Goal: Task Accomplishment & Management: Complete application form

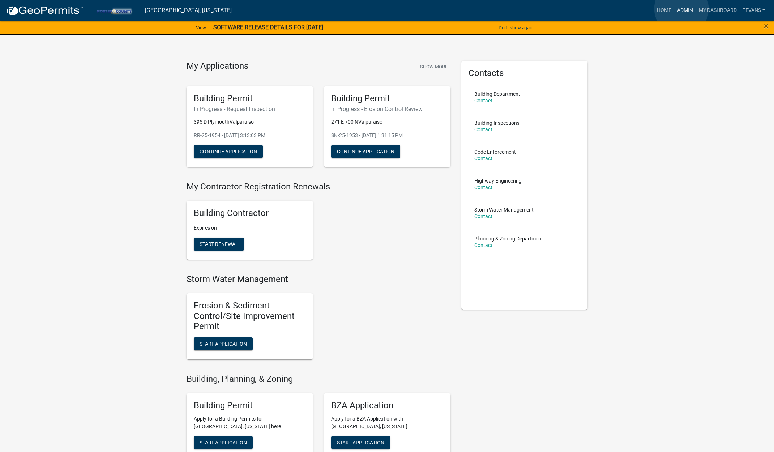
click at [682, 9] on link "Admin" at bounding box center [685, 11] width 22 height 14
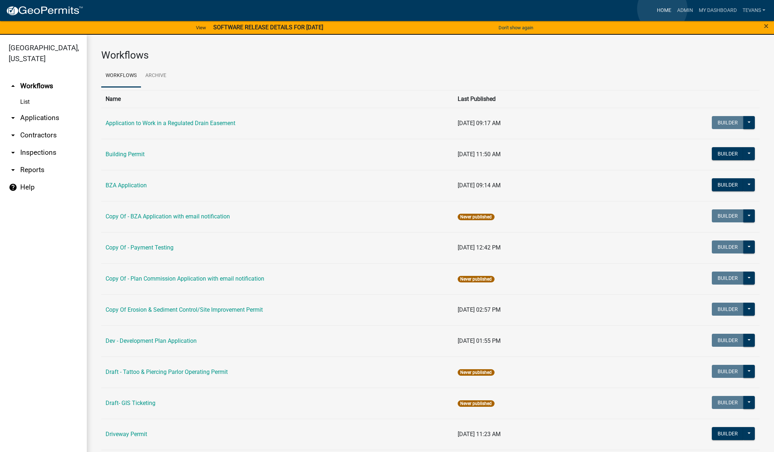
click at [663, 9] on link "Home" at bounding box center [664, 11] width 20 height 14
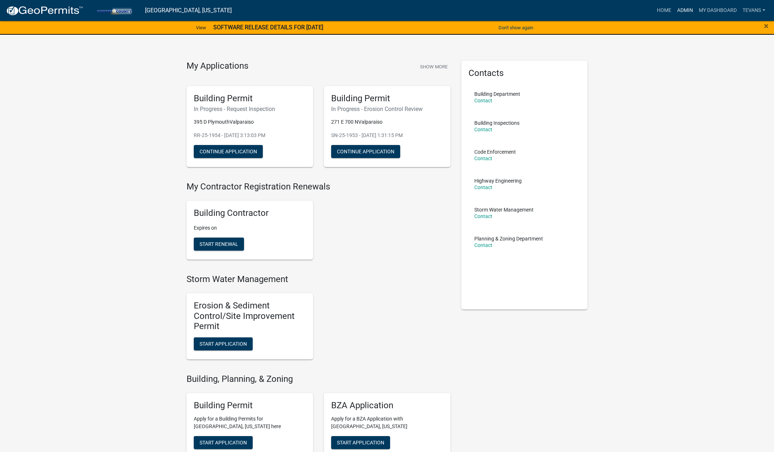
click at [682, 7] on link "Admin" at bounding box center [685, 11] width 22 height 14
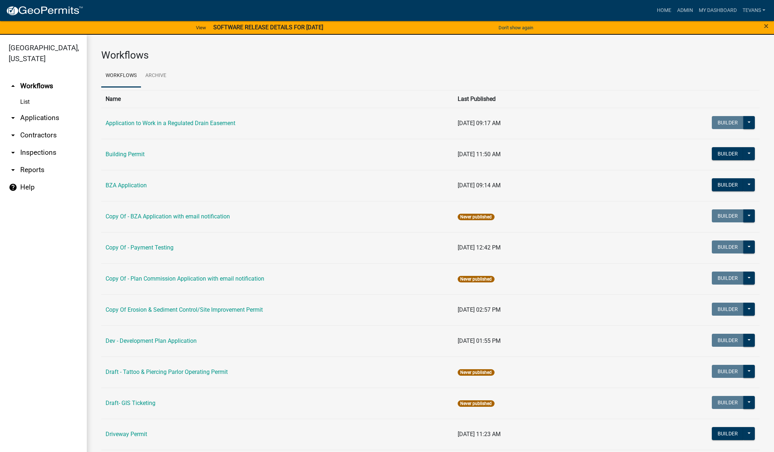
click at [42, 109] on link "arrow_drop_down Applications" at bounding box center [43, 117] width 87 height 17
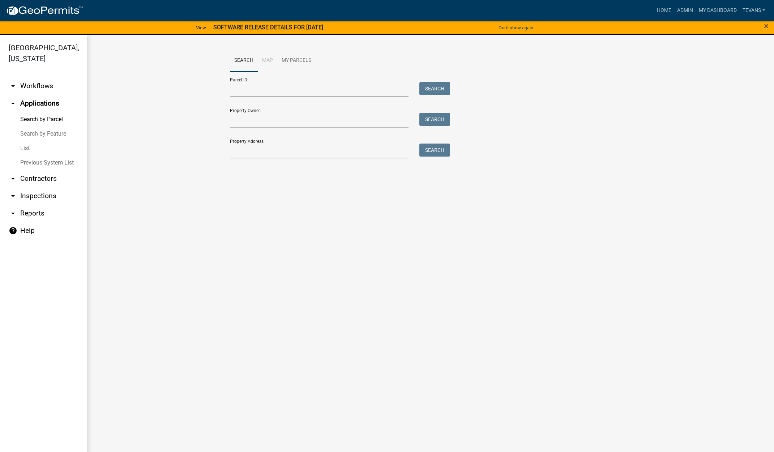
click at [37, 170] on link "arrow_drop_down Contractors" at bounding box center [43, 178] width 87 height 17
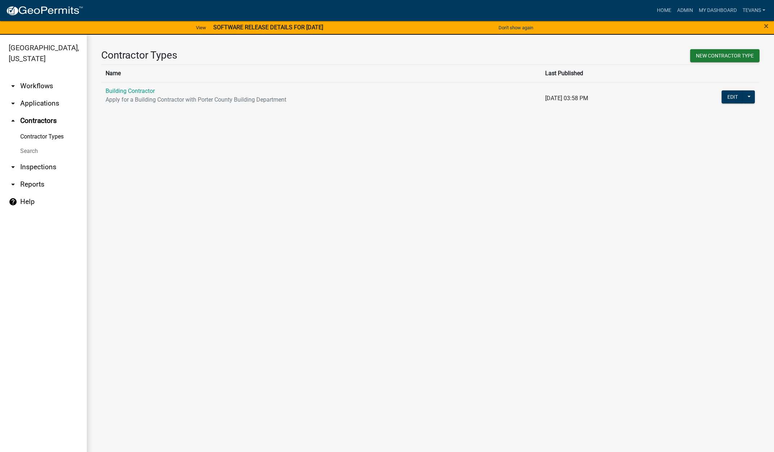
click at [23, 144] on link "Search" at bounding box center [43, 151] width 87 height 14
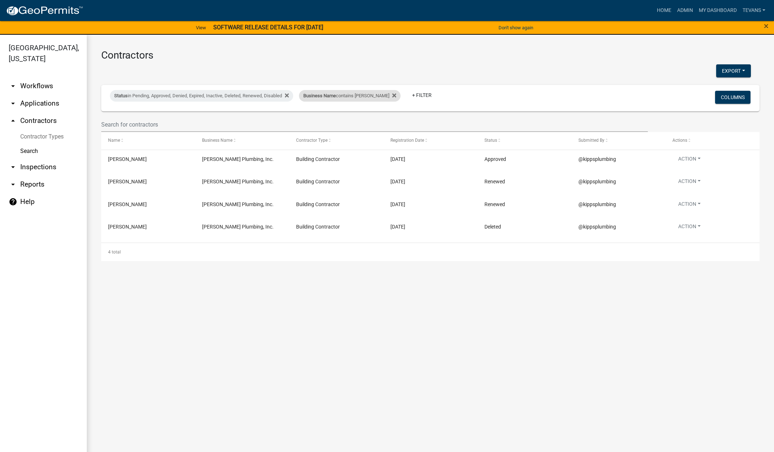
click at [337, 99] on div "Business Name contains [PERSON_NAME]" at bounding box center [350, 96] width 102 height 12
click at [329, 123] on input "[PERSON_NAME]" at bounding box center [342, 122] width 66 height 15
click at [328, 123] on input "[PERSON_NAME]" at bounding box center [342, 122] width 66 height 15
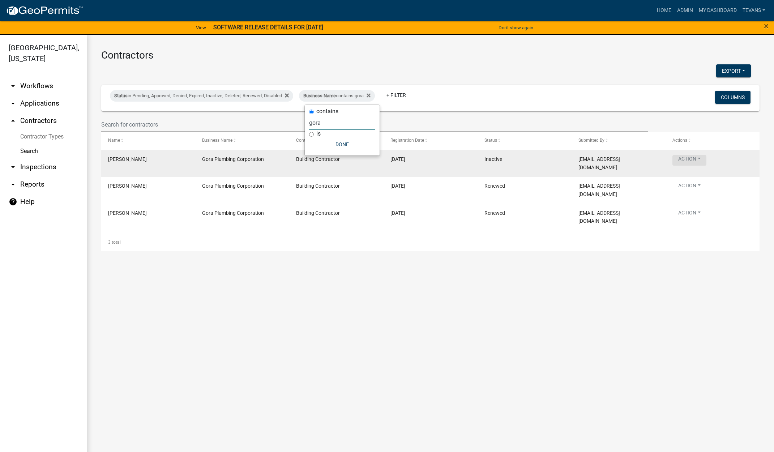
type input "gora"
click at [688, 160] on button "Action" at bounding box center [690, 160] width 34 height 10
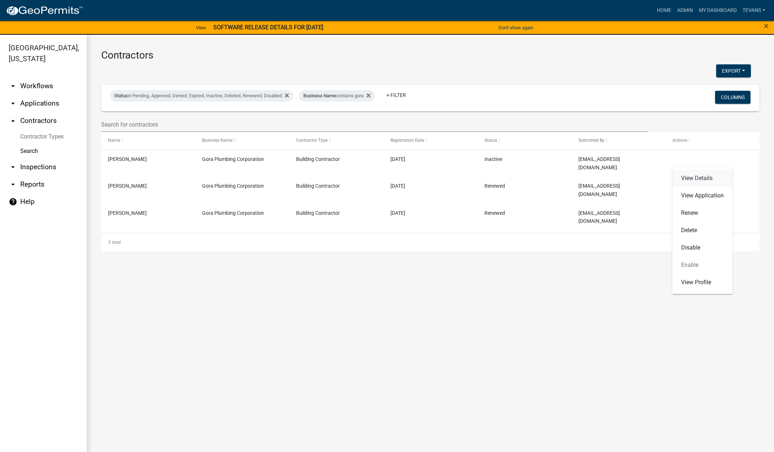
click at [687, 177] on link "View Details" at bounding box center [703, 178] width 60 height 17
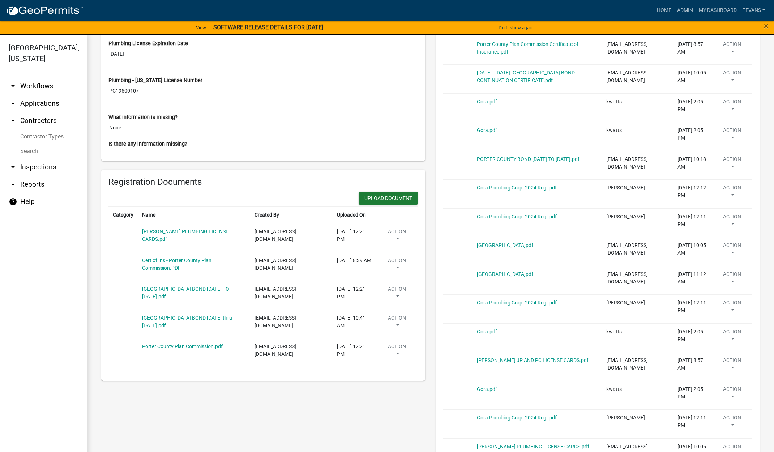
scroll to position [398, 0]
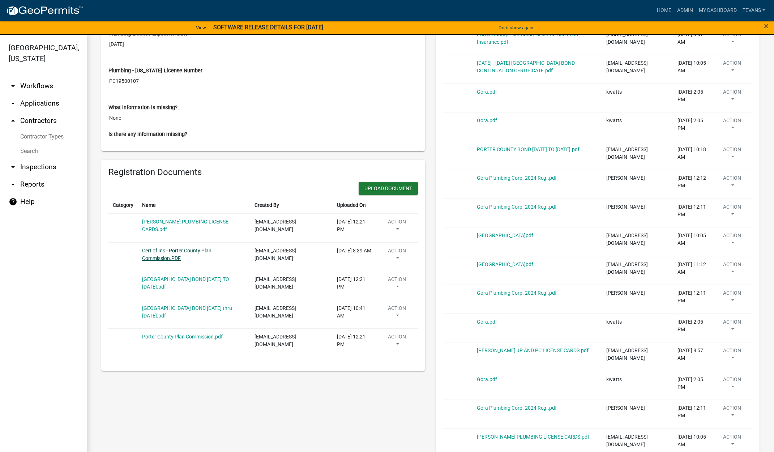
click at [175, 251] on link "Cert of Ins - Porter County Plan Commission.PDF" at bounding box center [176, 254] width 69 height 13
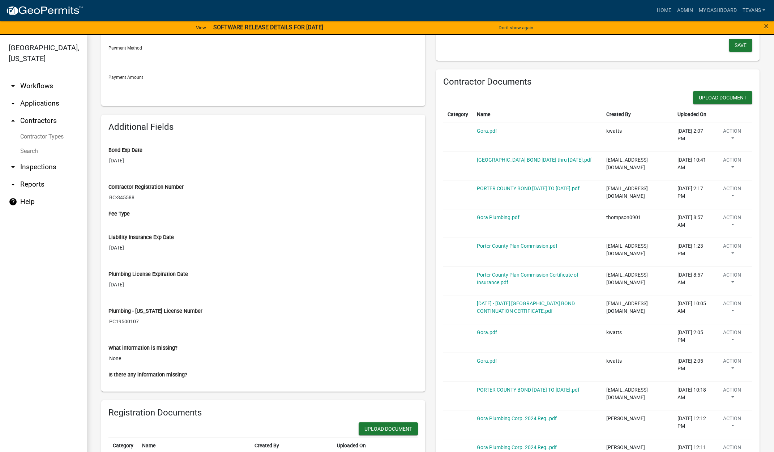
scroll to position [36, 0]
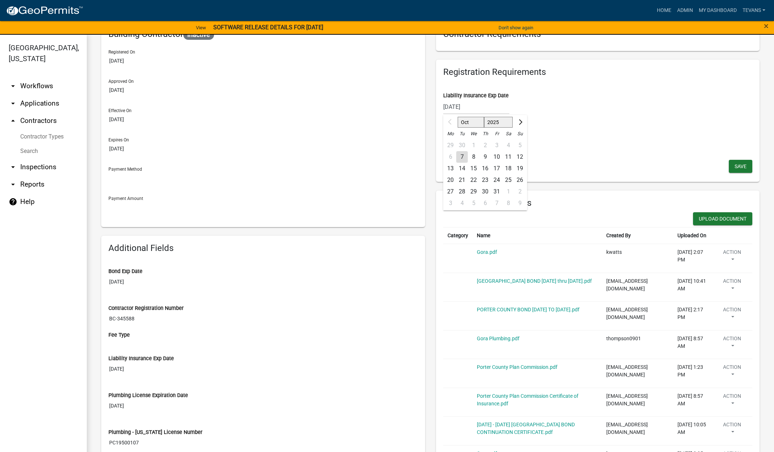
click at [480, 107] on div "[DATE] Oct Nov [DATE] 2026 2027 2028 2029 2030 2031 2032 2033 2034 2035 2036 20…" at bounding box center [476, 106] width 66 height 15
click at [501, 123] on select "2025 2026 2027 2028 2029 2030 2031 2032 2033 2034 2035 2036 2037 2038 2039 2040…" at bounding box center [498, 122] width 29 height 11
select select "2026"
click at [484, 117] on select "2025 2026 2027 2028 2029 2030 2031 2032 2033 2034 2035 2036 2037 2038 2039 2040…" at bounding box center [498, 122] width 29 height 11
click at [516, 145] on div "4" at bounding box center [520, 146] width 12 height 12
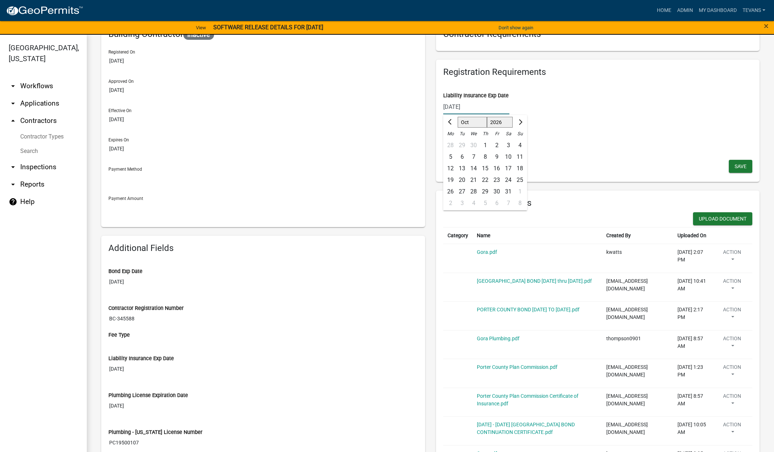
type input "[DATE]"
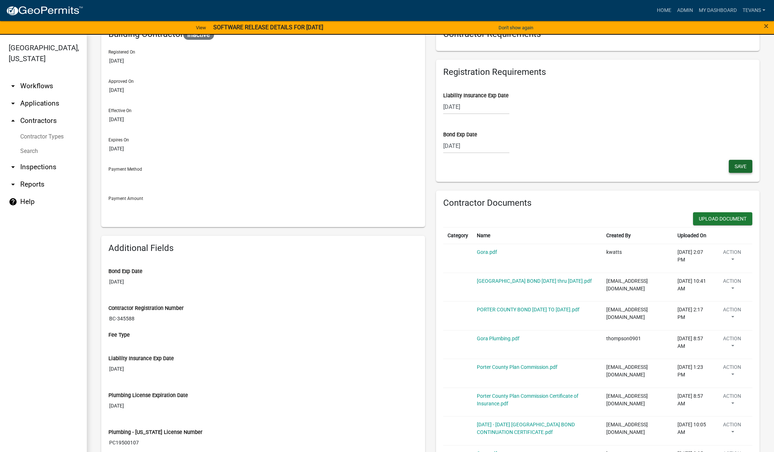
click at [735, 167] on span "Save" at bounding box center [741, 166] width 12 height 6
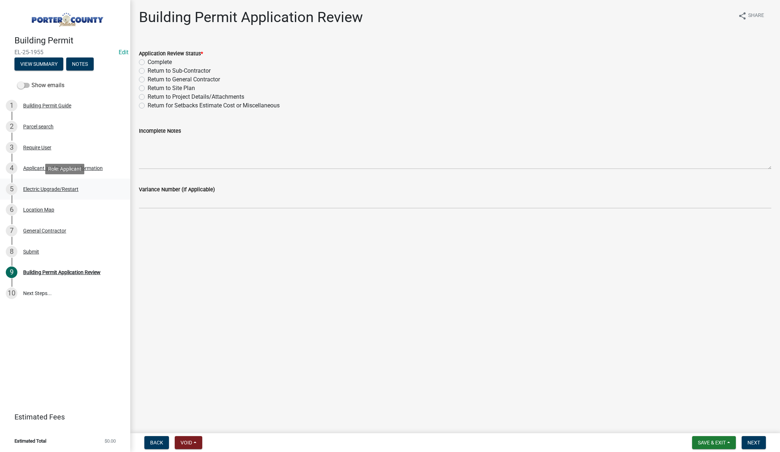
click at [48, 187] on div "Electric Upgrade/Restart" at bounding box center [50, 189] width 55 height 5
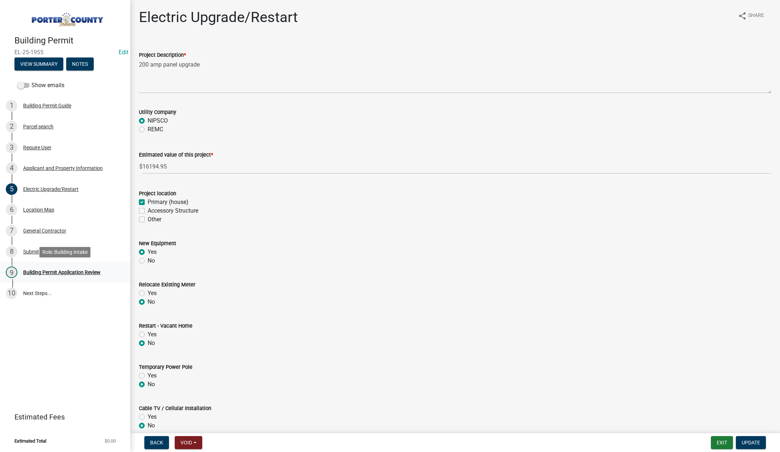
click at [59, 272] on div "Building Permit Application Review" at bounding box center [61, 272] width 77 height 5
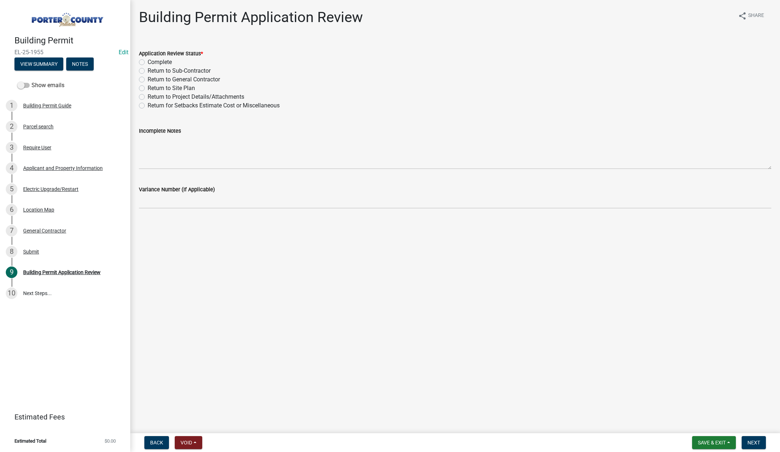
click at [148, 61] on label "Complete" at bounding box center [160, 62] width 24 height 9
click at [148, 61] on input "Complete" at bounding box center [150, 60] width 5 height 5
radio input "true"
click at [757, 441] on span "Next" at bounding box center [753, 443] width 13 height 6
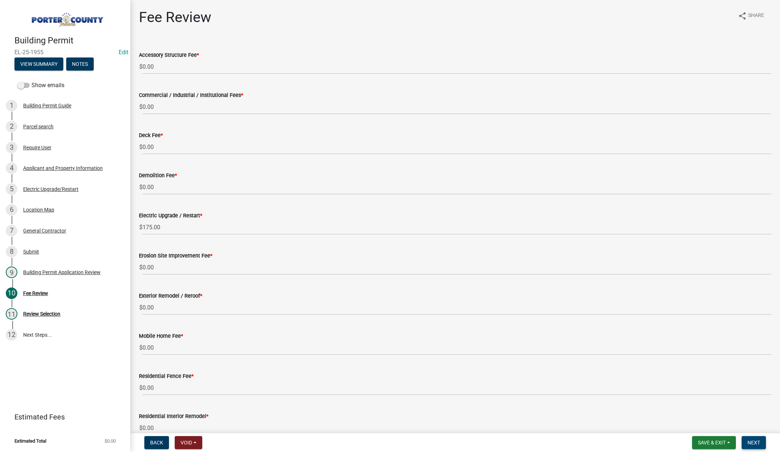
click at [750, 440] on span "Next" at bounding box center [753, 443] width 13 height 6
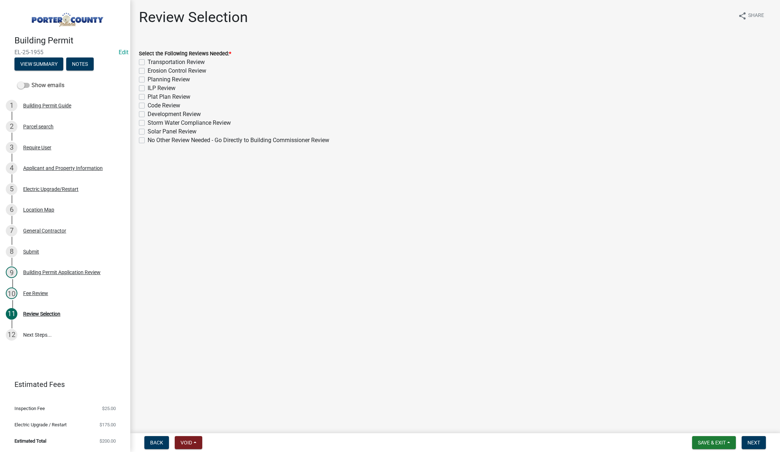
drag, startPoint x: 141, startPoint y: 139, endPoint x: 290, endPoint y: 198, distance: 159.9
click at [148, 139] on label "No Other Review Needed - Go Directly to Building Commissioner Review" at bounding box center [239, 140] width 182 height 9
click at [148, 139] on input "No Other Review Needed - Go Directly to Building Commissioner Review" at bounding box center [150, 138] width 5 height 5
checkbox input "true"
checkbox input "false"
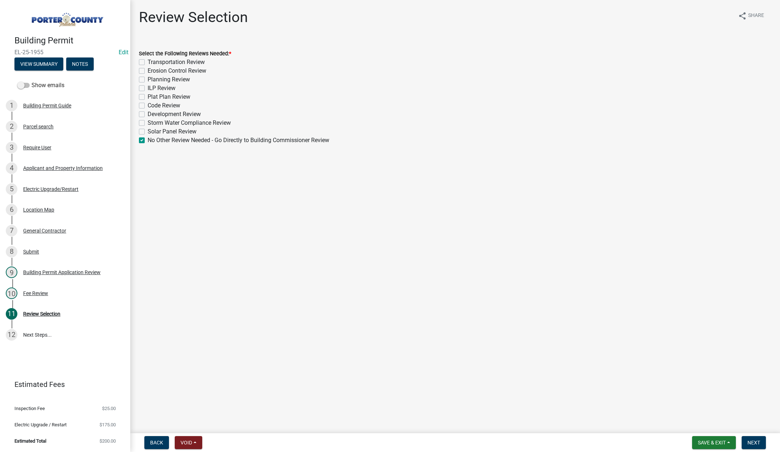
checkbox input "false"
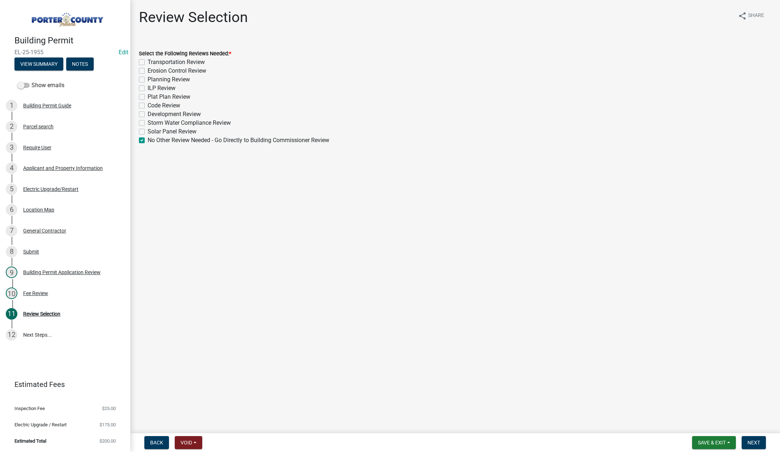
checkbox input "false"
checkbox input "true"
click at [750, 440] on span "Next" at bounding box center [753, 443] width 13 height 6
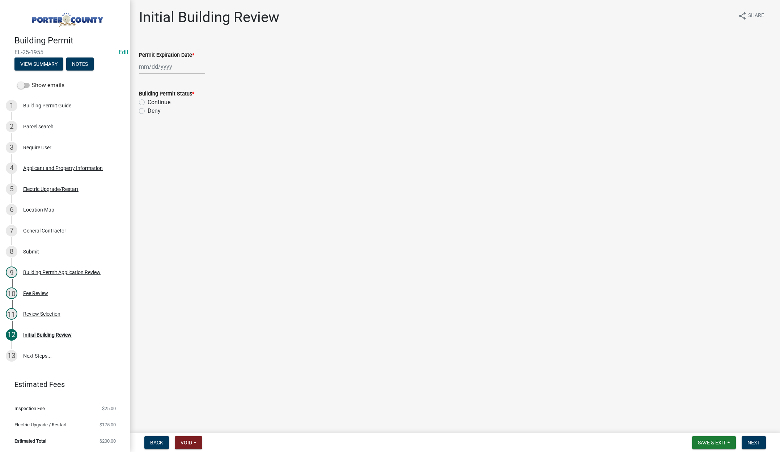
click at [179, 68] on div at bounding box center [172, 66] width 66 height 15
select select "10"
click at [199, 82] on select "1525 1526 1527 1528 1529 1530 1531 1532 1533 1534 1535 1536 1537 1538 1539 1540…" at bounding box center [196, 82] width 26 height 11
select select "2026"
click at [183, 77] on select "1525 1526 1527 1528 1529 1530 1531 1532 1533 1534 1535 1536 1537 1538 1539 1540…" at bounding box center [196, 82] width 26 height 11
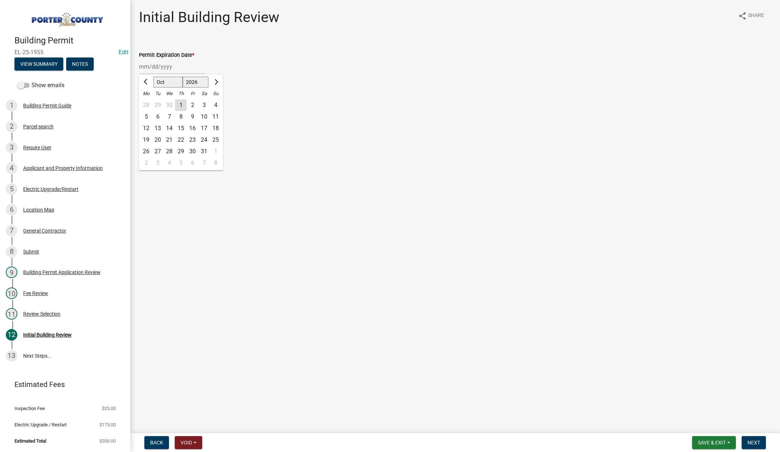
click at [157, 116] on div "6" at bounding box center [158, 117] width 12 height 12
type input "[DATE]"
click at [148, 103] on label "Continue" at bounding box center [159, 102] width 23 height 9
click at [148, 103] on input "Continue" at bounding box center [150, 100] width 5 height 5
radio input "true"
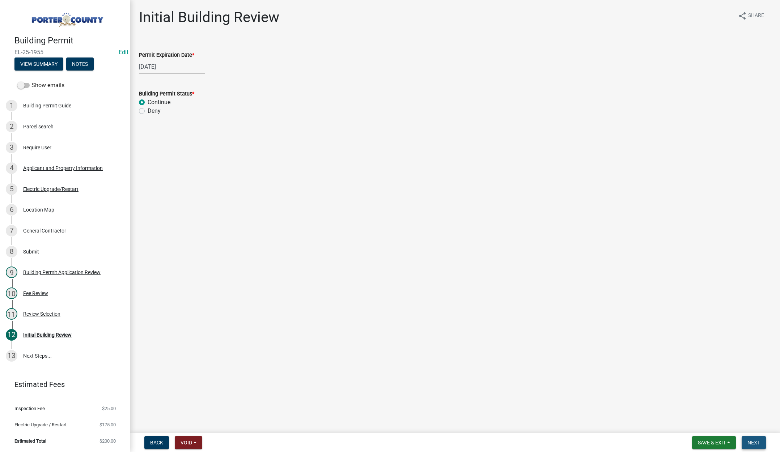
click at [754, 438] on button "Next" at bounding box center [753, 442] width 24 height 13
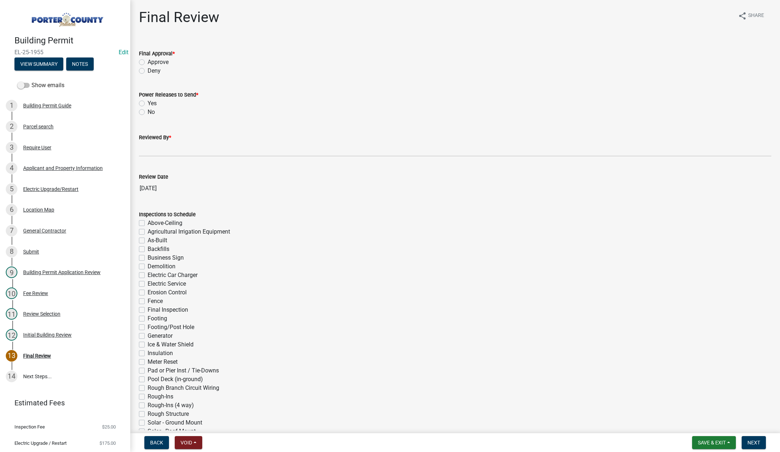
click at [148, 61] on label "Approve" at bounding box center [158, 62] width 21 height 9
click at [148, 61] on input "Approve" at bounding box center [150, 60] width 5 height 5
radio input "true"
click at [148, 102] on label "Yes" at bounding box center [152, 103] width 9 height 9
click at [148, 102] on input "Yes" at bounding box center [150, 101] width 5 height 5
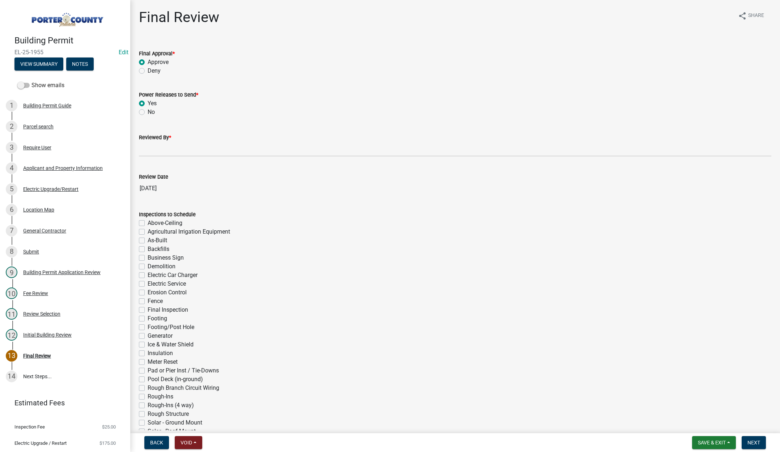
radio input "true"
click at [148, 154] on input "Reviewed By *" at bounding box center [455, 149] width 632 height 15
type input "[PERSON_NAME]"
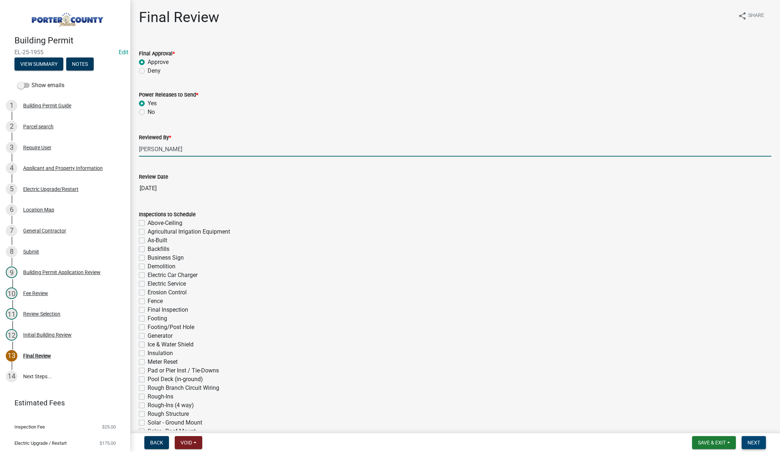
click at [756, 442] on span "Next" at bounding box center [753, 443] width 13 height 6
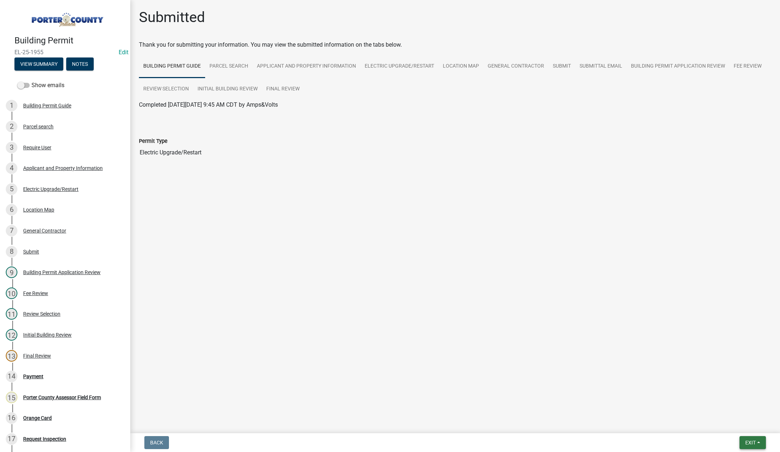
click at [745, 439] on button "Exit" at bounding box center [752, 442] width 26 height 13
click at [741, 425] on button "Save & Exit" at bounding box center [737, 423] width 58 height 17
